Goal: Information Seeking & Learning: Learn about a topic

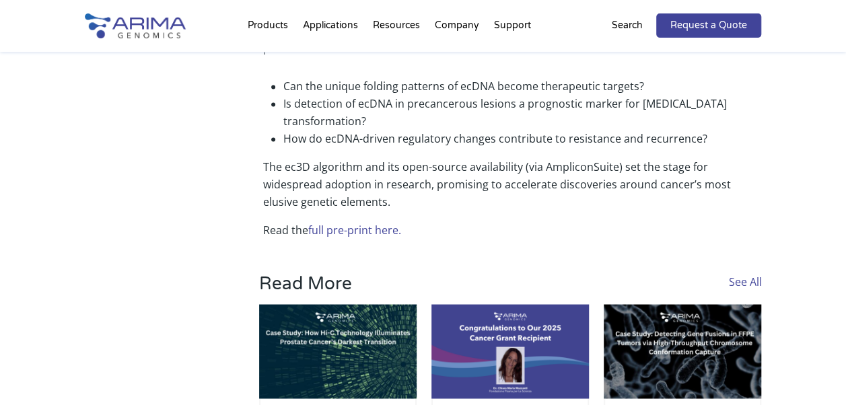
scroll to position [1024, 0]
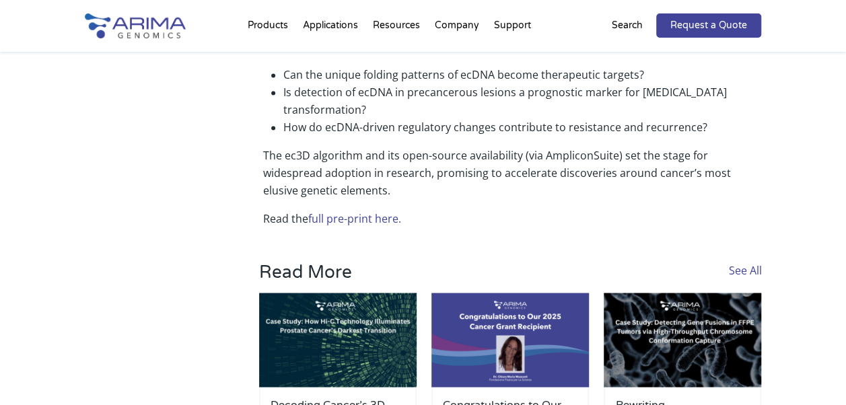
click at [367, 211] on link "full pre-print here." at bounding box center [354, 218] width 93 height 15
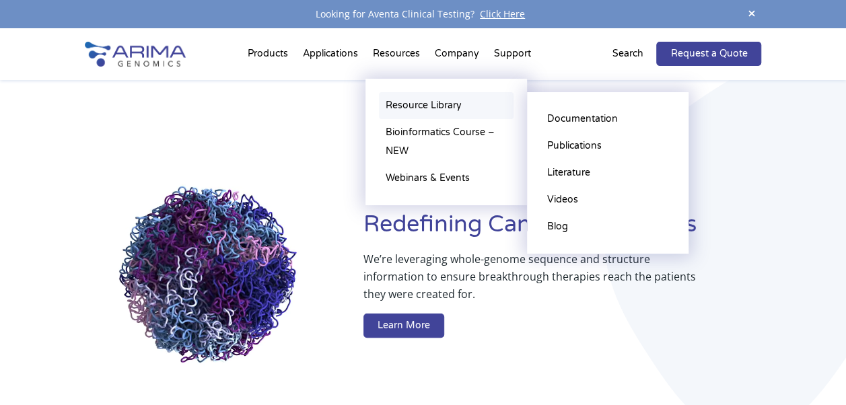
click at [399, 100] on link "Resource Library" at bounding box center [446, 105] width 135 height 27
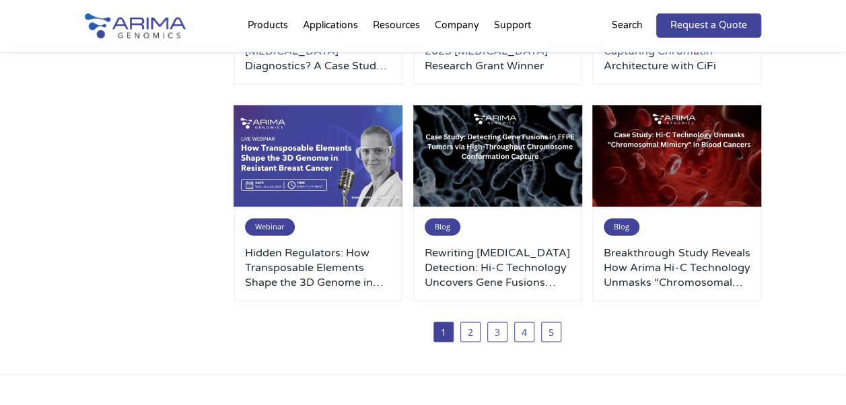
scroll to position [769, 0]
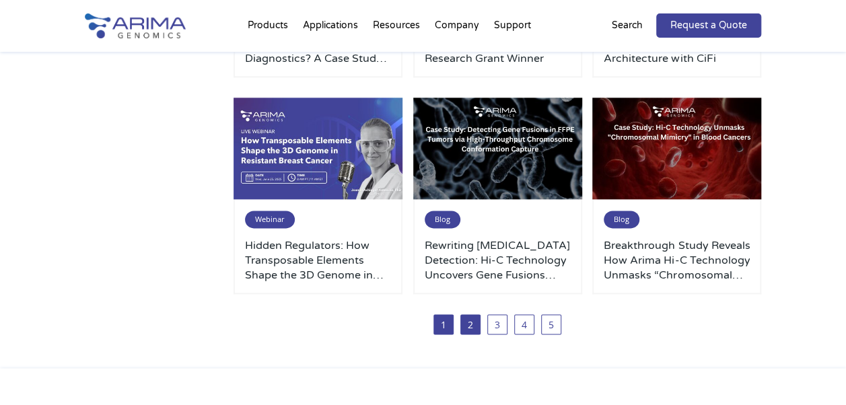
click at [466, 329] on link "2" at bounding box center [470, 324] width 20 height 20
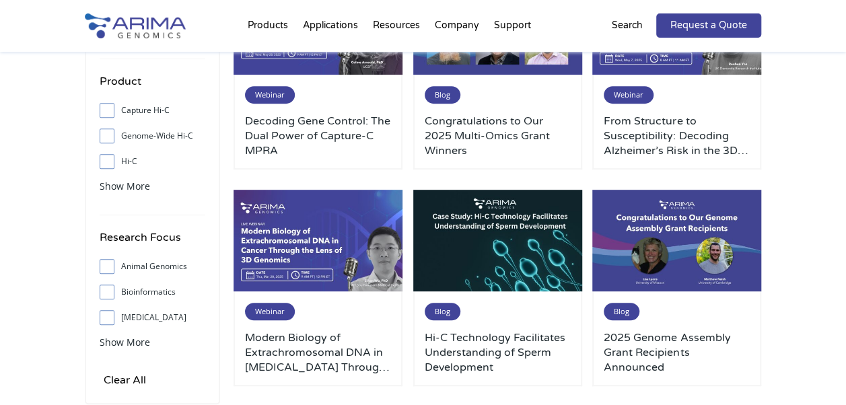
scroll to position [250, 0]
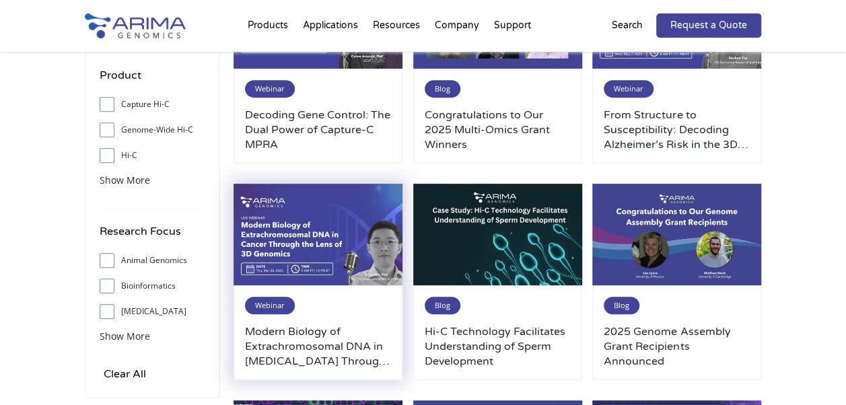
click at [316, 240] on img at bounding box center [318, 235] width 169 height 102
